Goal: Task Accomplishment & Management: Use online tool/utility

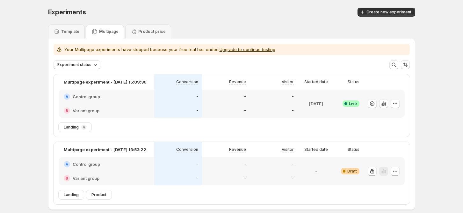
scroll to position [31, 0]
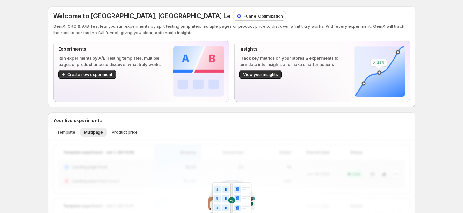
click at [243, 15] on p "Funnel Optimization" at bounding box center [263, 16] width 40 height 6
click at [64, 131] on span "Template" at bounding box center [66, 132] width 18 height 5
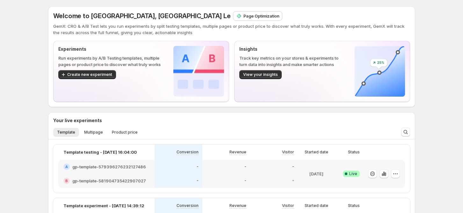
click at [243, 15] on p "Page Optimization" at bounding box center [261, 16] width 36 height 6
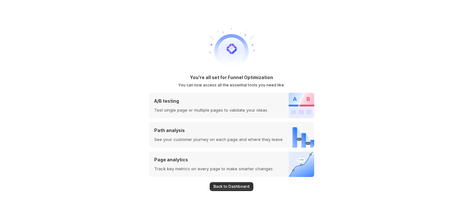
click at [403, 86] on div "You're all set for Funnel Optimization You can now access all the essential too…" at bounding box center [231, 106] width 463 height 213
click at [393, 61] on div "You're all set for Funnel Optimization You can now access all the essential too…" at bounding box center [231, 106] width 463 height 213
click at [416, 89] on div "You're all set for Funnel Optimization You can now access all the essential too…" at bounding box center [231, 106] width 463 height 213
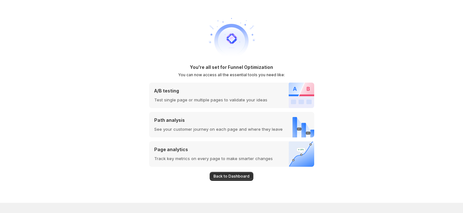
scroll to position [13, 0]
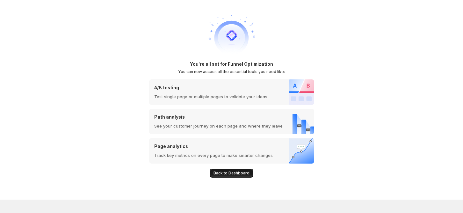
click at [235, 173] on span "Back to Dashboard" at bounding box center [231, 172] width 36 height 5
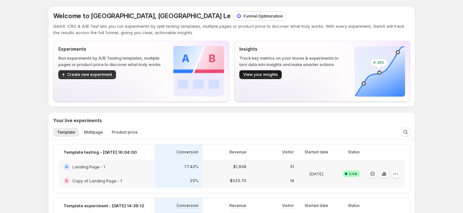
click at [266, 75] on span "View your insights" at bounding box center [260, 74] width 35 height 5
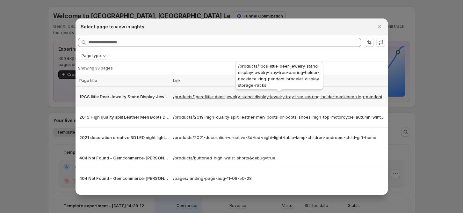
click at [234, 96] on p "/products/1pcs-little-deer-jewelry-stand-display-jewelry-tray-tree-earring-hold…" at bounding box center [279, 96] width 213 height 6
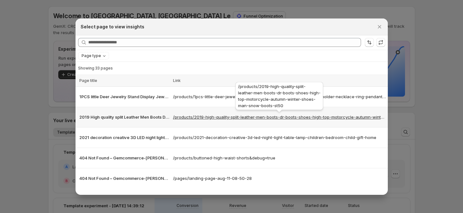
click at [234, 118] on p "/products/2019-high-quality-split-leather-men-boots-dr-boots-shoes-high-top-mot…" at bounding box center [279, 117] width 213 height 6
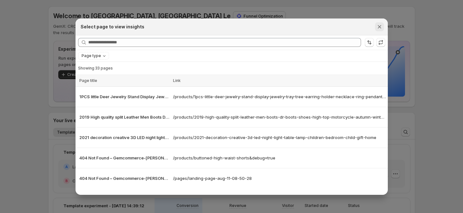
click at [375, 25] on button "Close" at bounding box center [379, 26] width 9 height 9
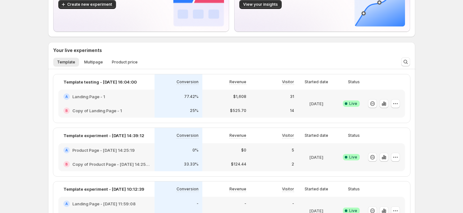
scroll to position [127, 0]
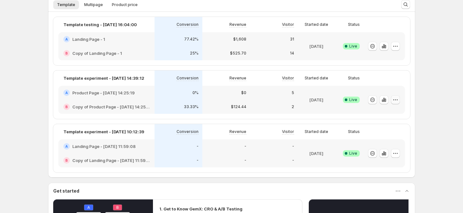
click at [399, 97] on icon "button" at bounding box center [395, 100] width 6 height 6
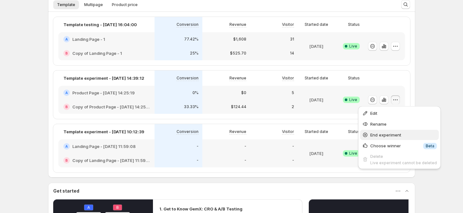
click at [386, 137] on span "End experiment" at bounding box center [385, 134] width 31 height 5
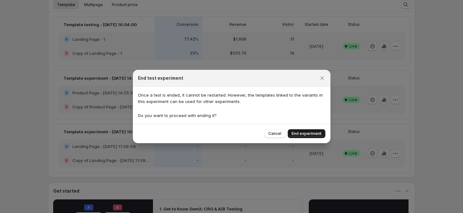
click at [307, 133] on span "End experiment" at bounding box center [307, 133] width 30 height 5
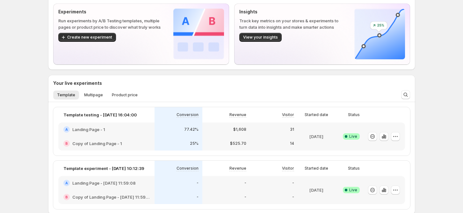
scroll to position [85, 0]
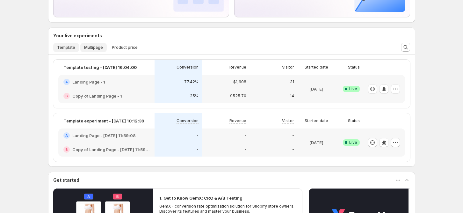
click at [96, 48] on span "Multipage" at bounding box center [93, 47] width 19 height 5
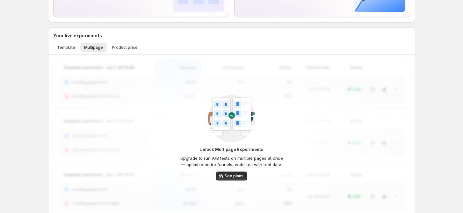
click at [121, 52] on div "Template Multipage Product price More views Template Multipage Product price Mo…" at bounding box center [227, 47] width 356 height 14
click at [121, 50] on button "Product price" at bounding box center [124, 47] width 33 height 9
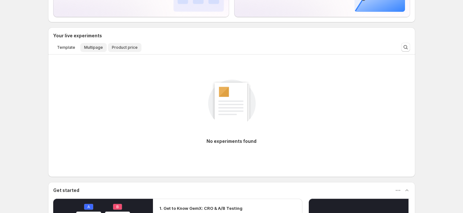
click at [101, 50] on button "Multipage" at bounding box center [93, 47] width 26 height 9
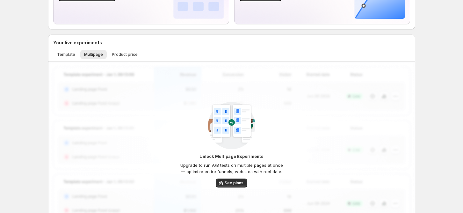
scroll to position [170, 0]
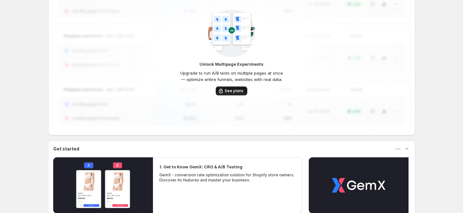
click at [231, 94] on button "See plans" at bounding box center [232, 90] width 32 height 9
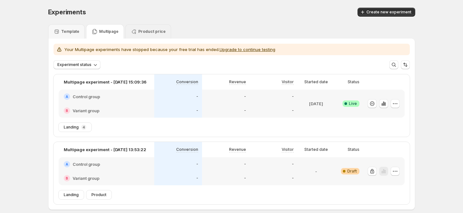
click at [153, 31] on p "Product price" at bounding box center [151, 31] width 27 height 5
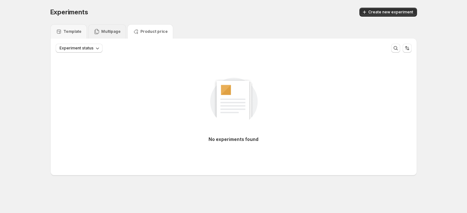
click at [120, 32] on div "Multipage" at bounding box center [107, 31] width 38 height 14
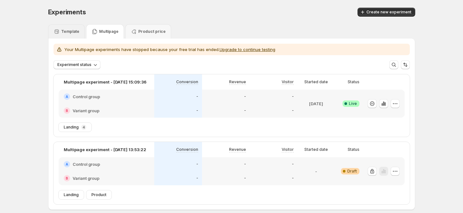
click at [77, 32] on p "Template" at bounding box center [70, 31] width 18 height 5
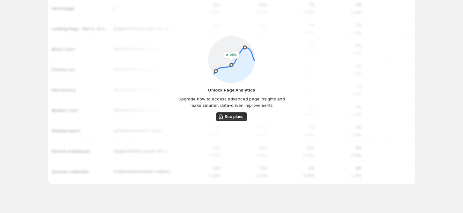
scroll to position [72, 0]
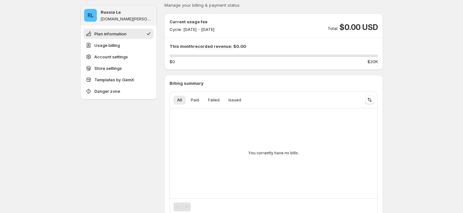
type input "**********"
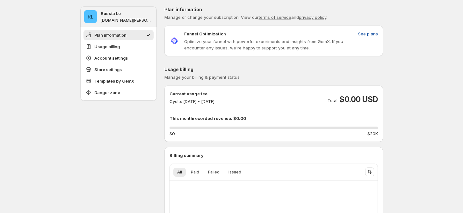
click at [364, 34] on span "See plans" at bounding box center [368, 34] width 20 height 6
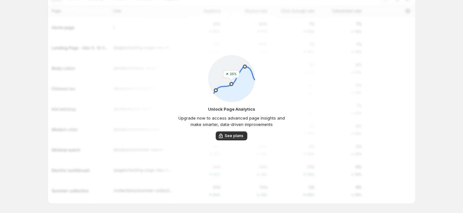
scroll to position [72, 0]
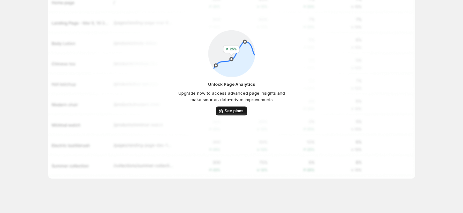
click at [232, 112] on span "See plans" at bounding box center [234, 110] width 19 height 5
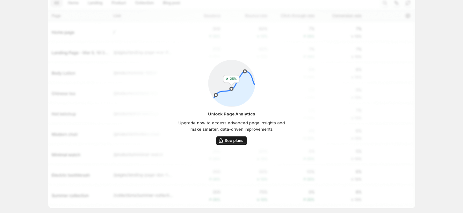
scroll to position [0, 0]
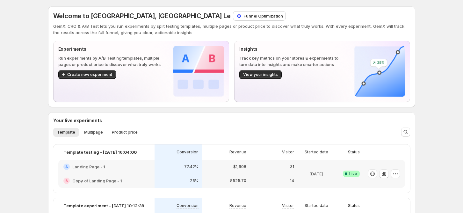
click at [243, 14] on p "Funnel Optimization" at bounding box center [263, 16] width 40 height 6
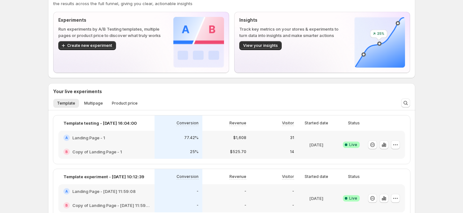
scroll to position [42, 0]
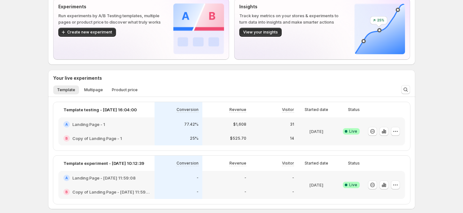
click at [374, 83] on div "Template Multipage Product price More views Template Multipage Product price Mo…" at bounding box center [222, 90] width 347 height 14
click at [383, 130] on icon "button" at bounding box center [384, 131] width 6 height 6
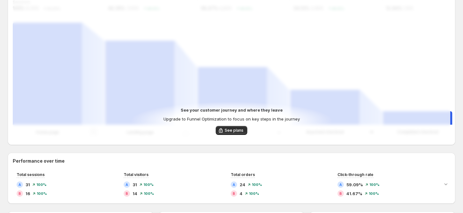
scroll to position [170, 0]
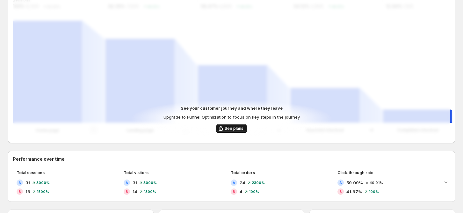
click at [237, 126] on span "See plans" at bounding box center [234, 128] width 19 height 5
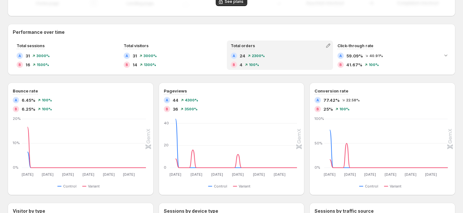
scroll to position [297, 0]
click at [256, 59] on div "A 24 2300% B 4 100%" at bounding box center [280, 59] width 99 height 15
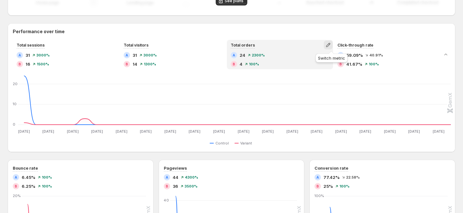
click at [329, 47] on icon "button" at bounding box center [328, 45] width 4 height 4
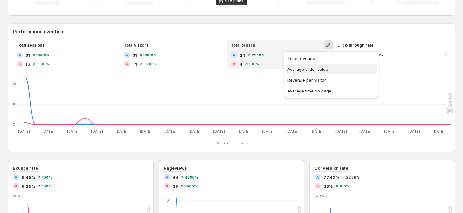
click at [311, 70] on span "Average order value" at bounding box center [307, 69] width 41 height 5
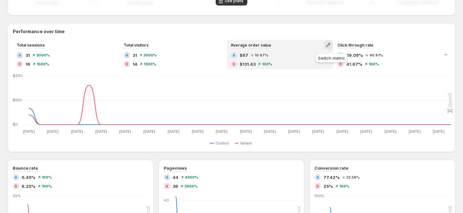
click at [330, 44] on icon "button" at bounding box center [328, 45] width 4 height 4
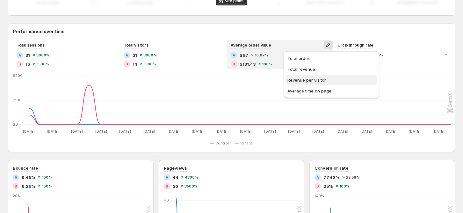
click at [321, 81] on span "Revenue per visitor" at bounding box center [306, 79] width 39 height 5
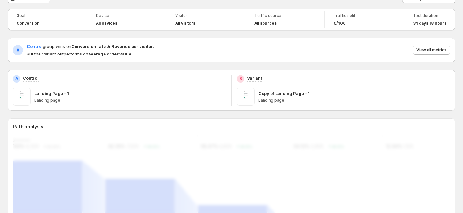
scroll to position [0, 0]
